Goal: Check status: Check status

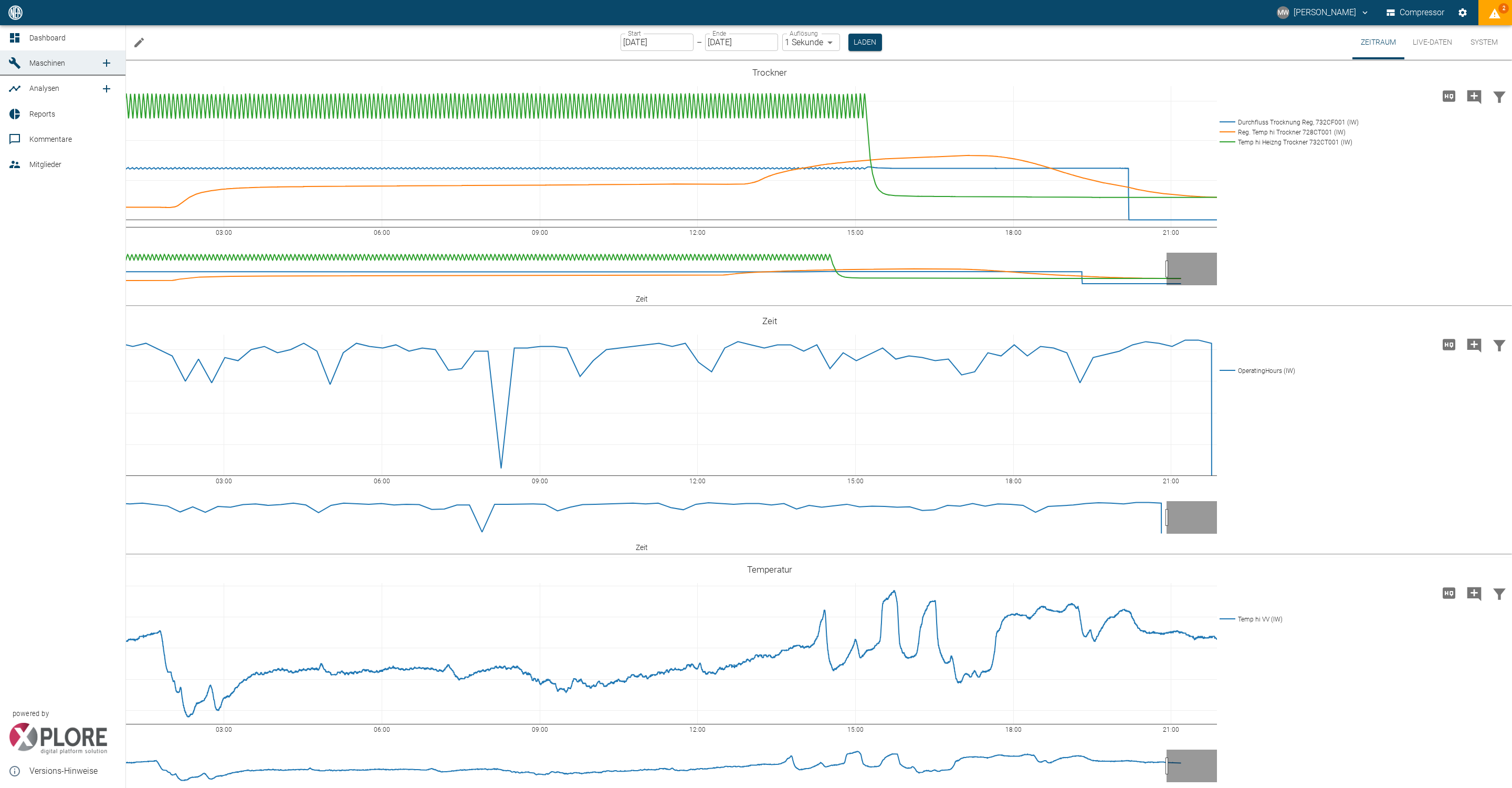
click at [10, 42] on icon at bounding box center [15, 38] width 9 height 9
